Goal: Information Seeking & Learning: Learn about a topic

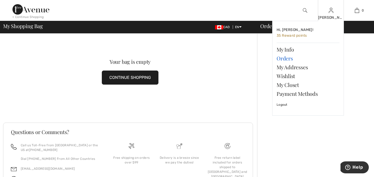
click at [285, 58] on link "Orders" at bounding box center [308, 58] width 63 height 9
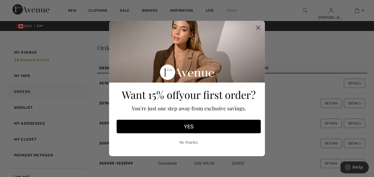
click at [259, 27] on circle "Close dialog" at bounding box center [258, 27] width 9 height 9
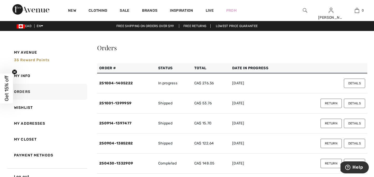
click at [359, 82] on button "Details" at bounding box center [354, 83] width 21 height 9
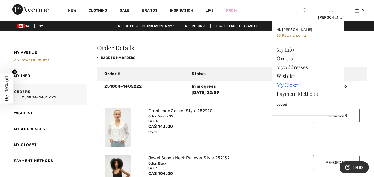
click at [284, 82] on link "My Closet" at bounding box center [308, 84] width 63 height 9
click at [284, 85] on link "My Closet" at bounding box center [308, 84] width 63 height 9
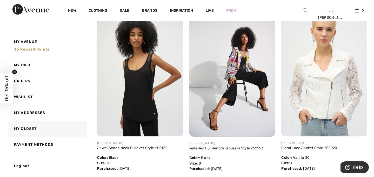
scroll to position [83, 0]
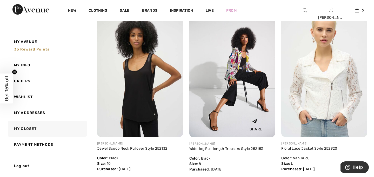
click at [244, 68] on img at bounding box center [233, 72] width 86 height 129
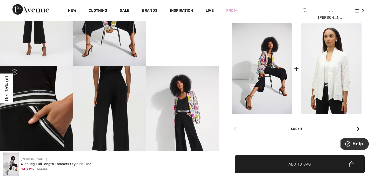
scroll to position [270, 0]
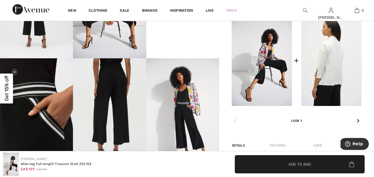
click at [335, 78] on img at bounding box center [332, 60] width 60 height 90
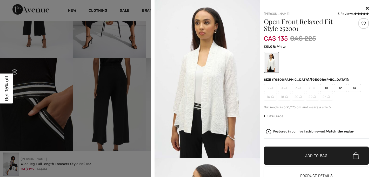
click at [367, 7] on icon at bounding box center [367, 8] width 3 height 4
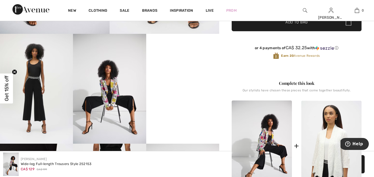
scroll to position [187, 0]
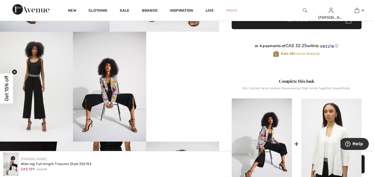
click at [191, 68] on video "Your browser does not support the video tag." at bounding box center [182, 50] width 73 height 37
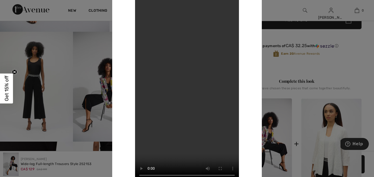
click at [188, 64] on video "Your browser does not support the video tag." at bounding box center [187, 88] width 104 height 185
click at [249, 53] on div "Your browser does not support the video tag." at bounding box center [187, 88] width 125 height 185
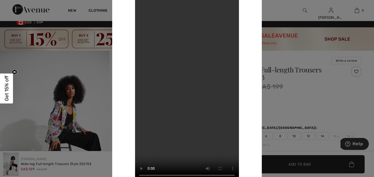
scroll to position [0, 0]
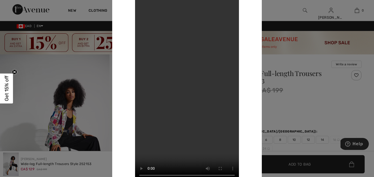
click at [121, 18] on div "Your browser does not support the video tag." at bounding box center [187, 88] width 150 height 210
click at [120, 13] on div "Your browser does not support the video tag." at bounding box center [187, 88] width 150 height 210
click at [314, 99] on div at bounding box center [187, 88] width 374 height 177
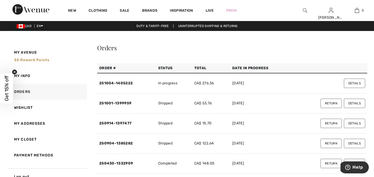
click at [353, 82] on button "Details" at bounding box center [354, 83] width 21 height 9
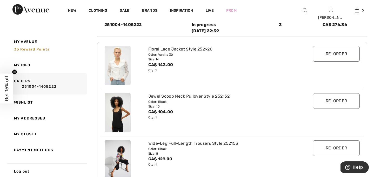
scroll to position [62, 0]
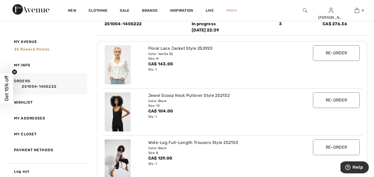
click at [127, 159] on img at bounding box center [118, 158] width 26 height 39
click at [177, 95] on div "Jewel Scoop Neck Pullover Style 252132" at bounding box center [221, 95] width 146 height 6
click at [305, 10] on img at bounding box center [305, 10] width 4 height 6
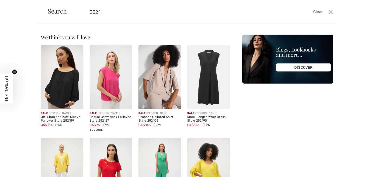
type input "2521"
click at [259, 122] on div "Suggested Spring 20 25 Bestsellers 20 25 Fall 20 25 Winter 20 25 Summer 20 25 J…" at bounding box center [288, 141] width 91 height 213
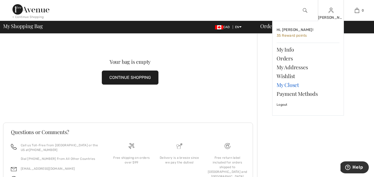
click at [287, 84] on link "My Closet" at bounding box center [308, 84] width 63 height 9
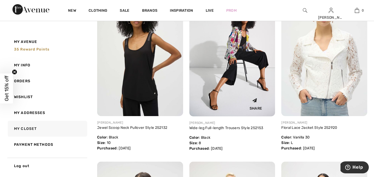
scroll to position [114, 0]
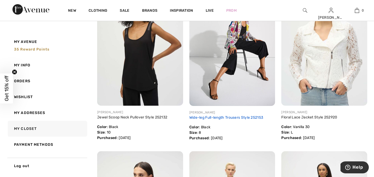
click at [212, 116] on link "Wide-leg Full-length Trousers Style 252153" at bounding box center [227, 117] width 74 height 4
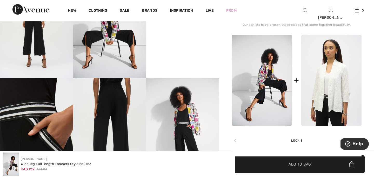
scroll to position [260, 0]
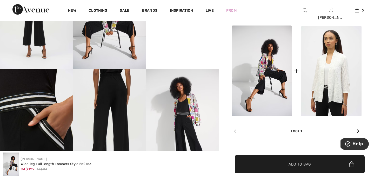
click at [262, 75] on img at bounding box center [262, 70] width 60 height 91
click at [360, 131] on icon at bounding box center [358, 131] width 3 height 4
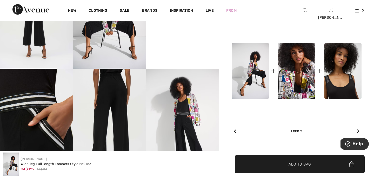
click at [339, 78] on img at bounding box center [343, 71] width 37 height 56
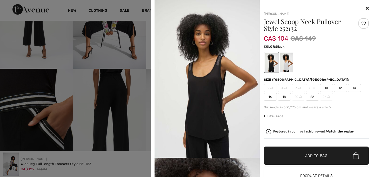
scroll to position [250, 0]
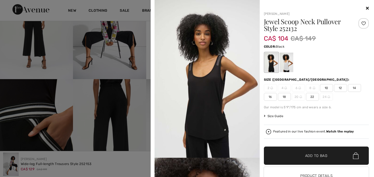
click at [367, 8] on icon at bounding box center [367, 8] width 3 height 4
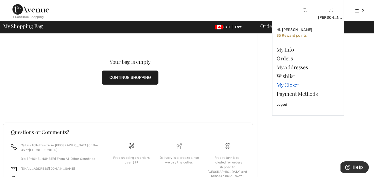
click at [292, 85] on link "My Closet" at bounding box center [308, 84] width 63 height 9
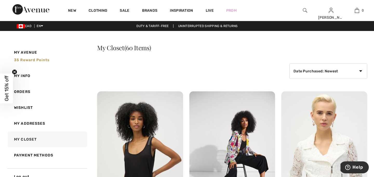
click at [318, 148] on img at bounding box center [325, 155] width 86 height 129
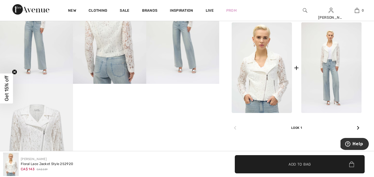
scroll to position [239, 0]
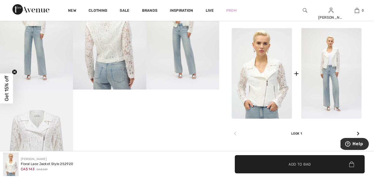
click at [357, 133] on icon at bounding box center [358, 133] width 3 height 4
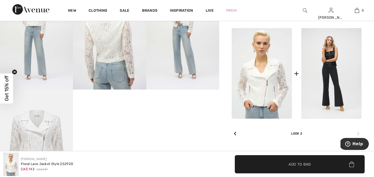
click at [357, 133] on icon at bounding box center [358, 133] width 3 height 4
click at [236, 133] on icon at bounding box center [235, 133] width 3 height 4
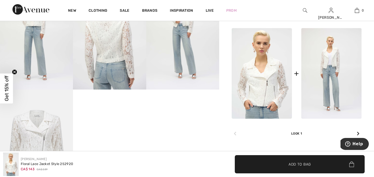
click at [358, 133] on icon at bounding box center [358, 133] width 3 height 4
